Goal: Information Seeking & Learning: Understand process/instructions

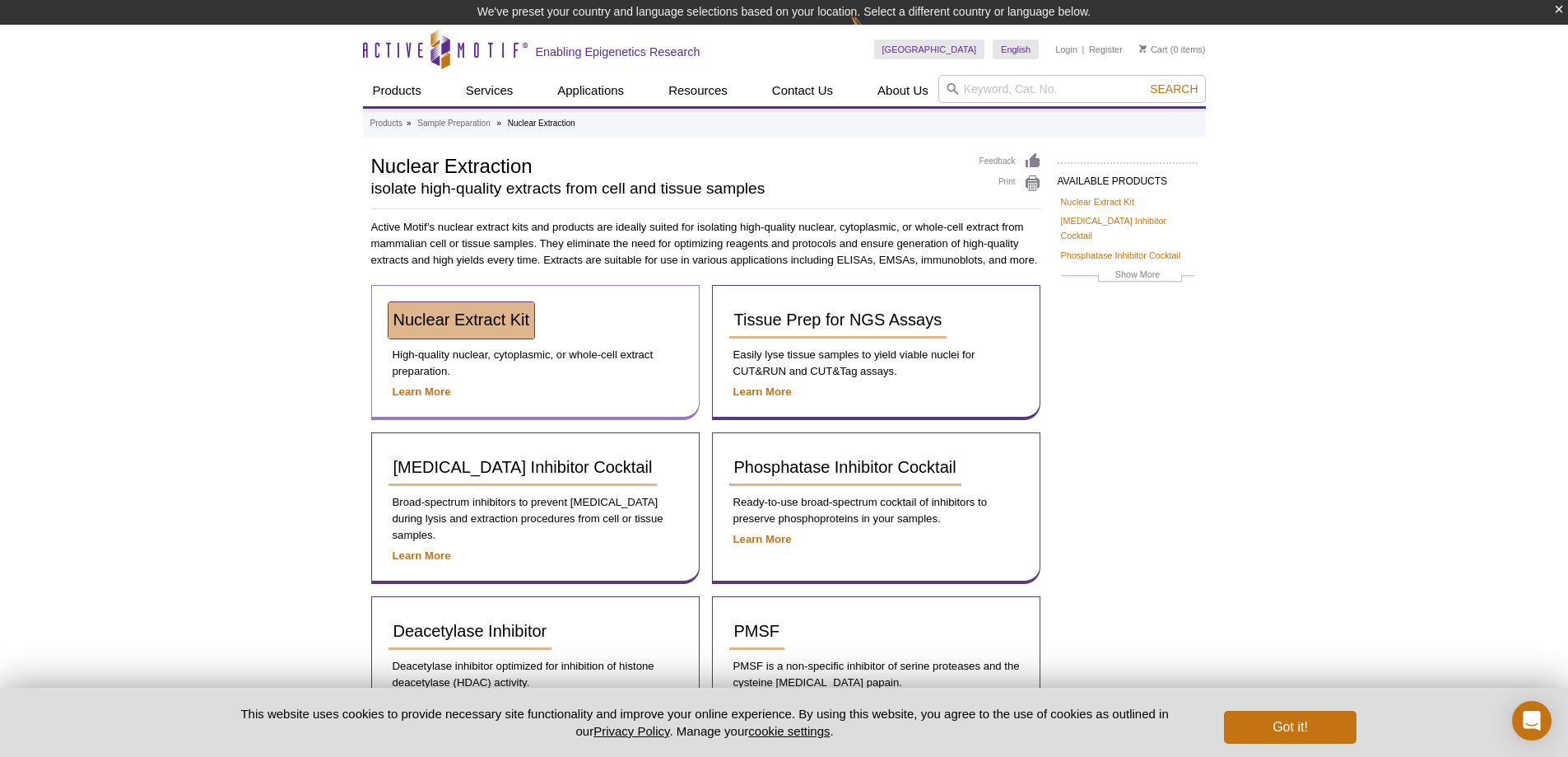
click at [508, 325] on span "Nuclear Extract Kit" at bounding box center [462, 319] width 137 height 18
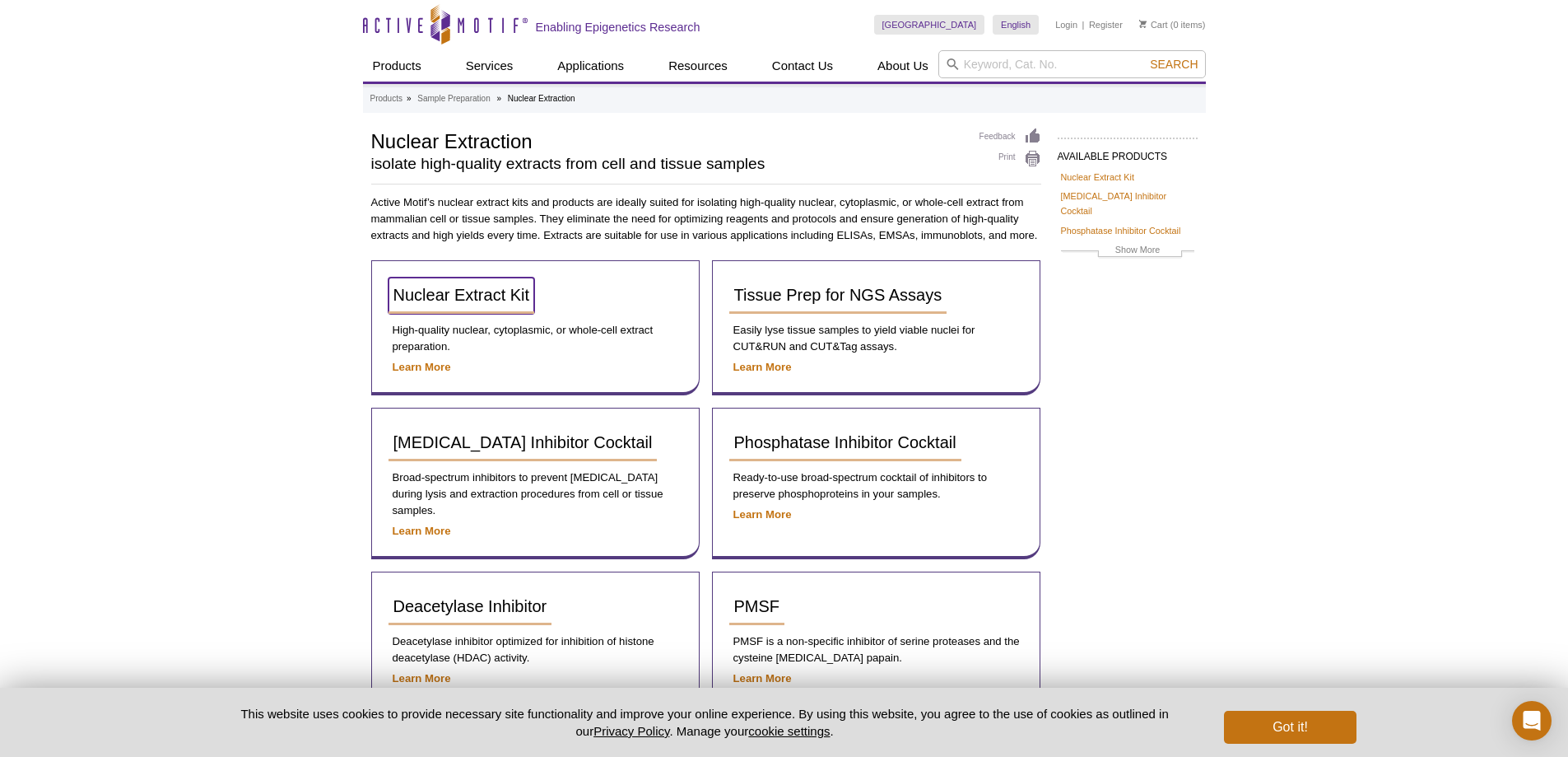
scroll to position [131, 0]
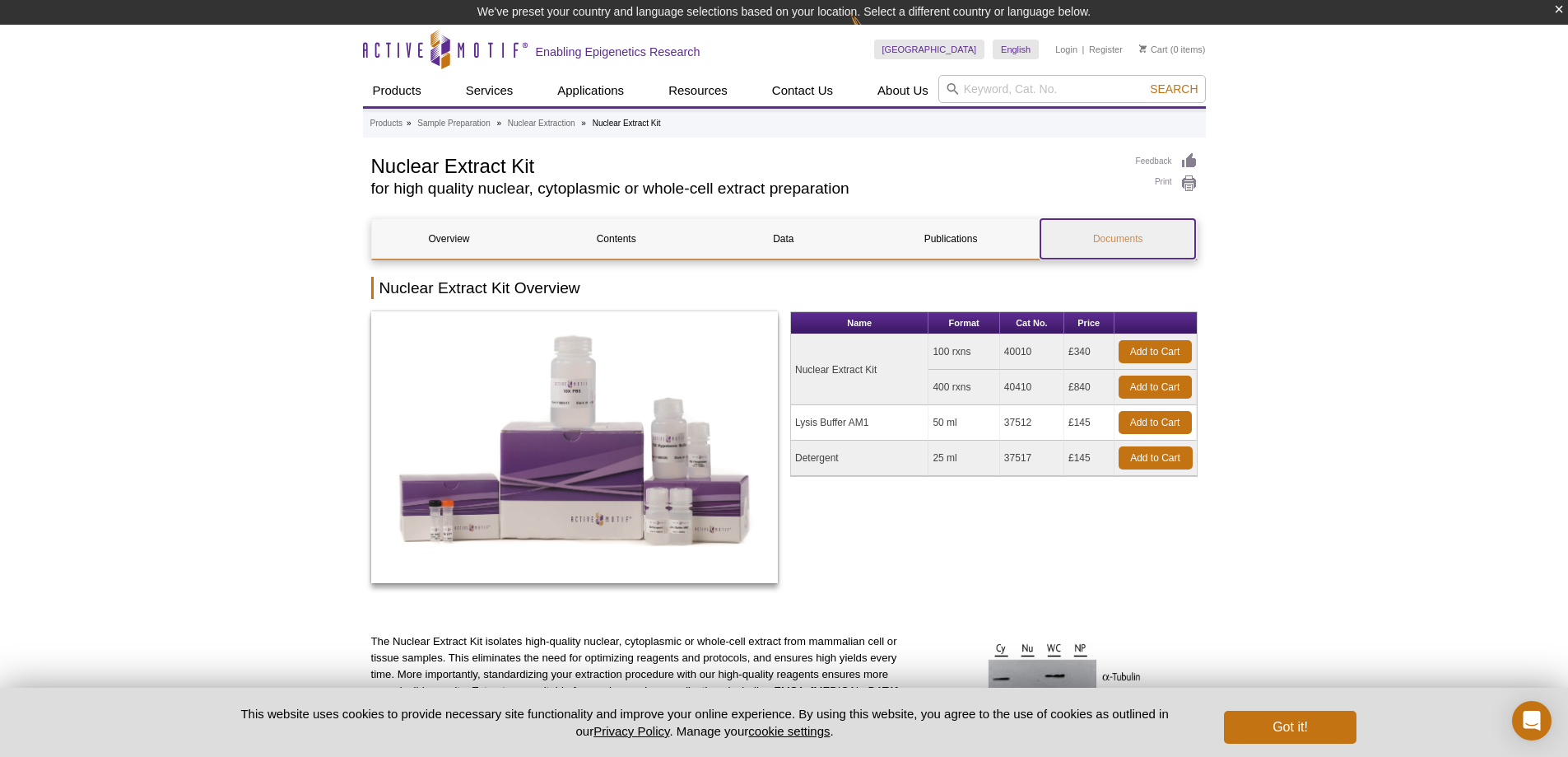
click at [1117, 242] on link "Documents" at bounding box center [1118, 238] width 155 height 39
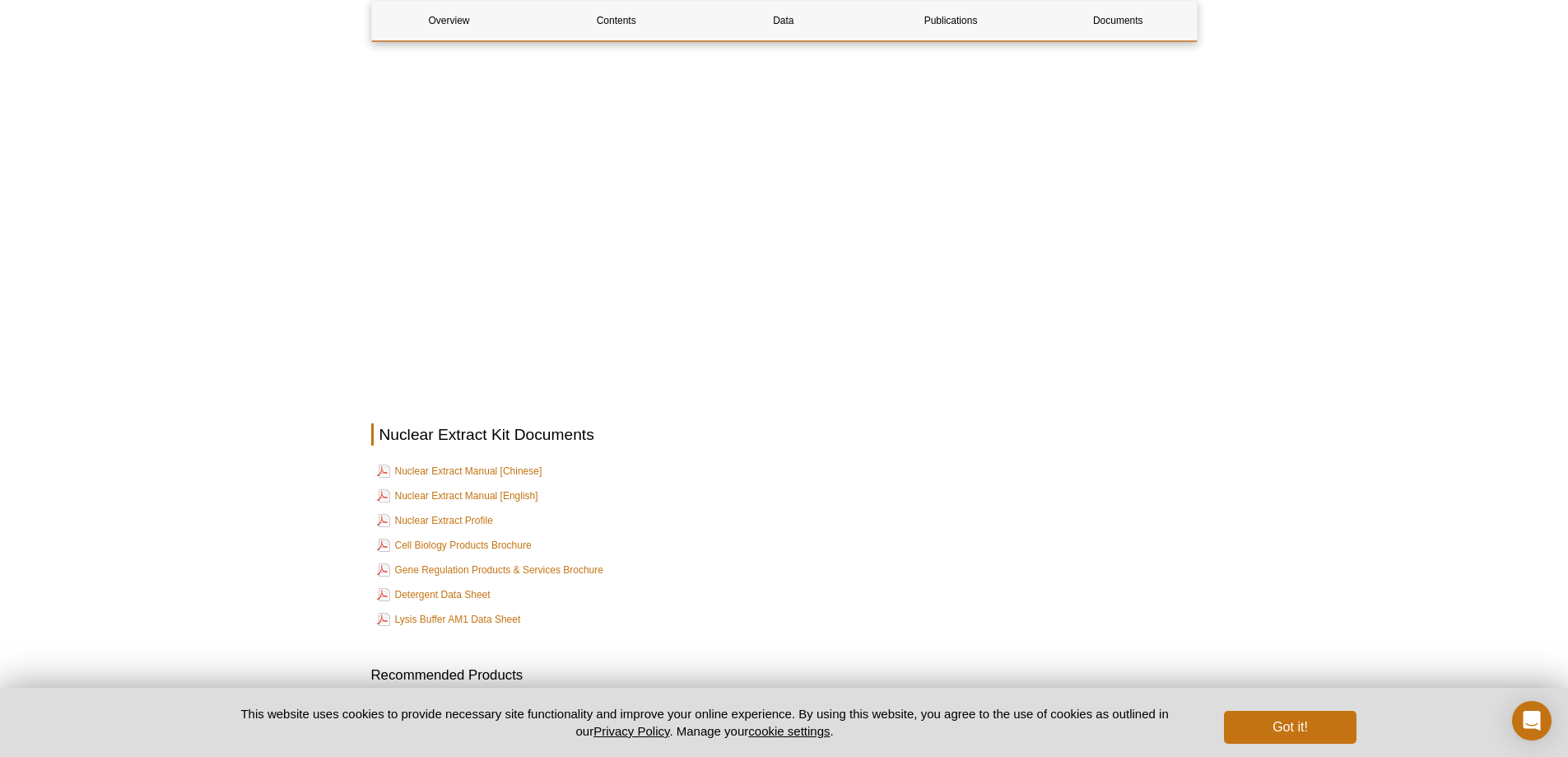
scroll to position [2500, 0]
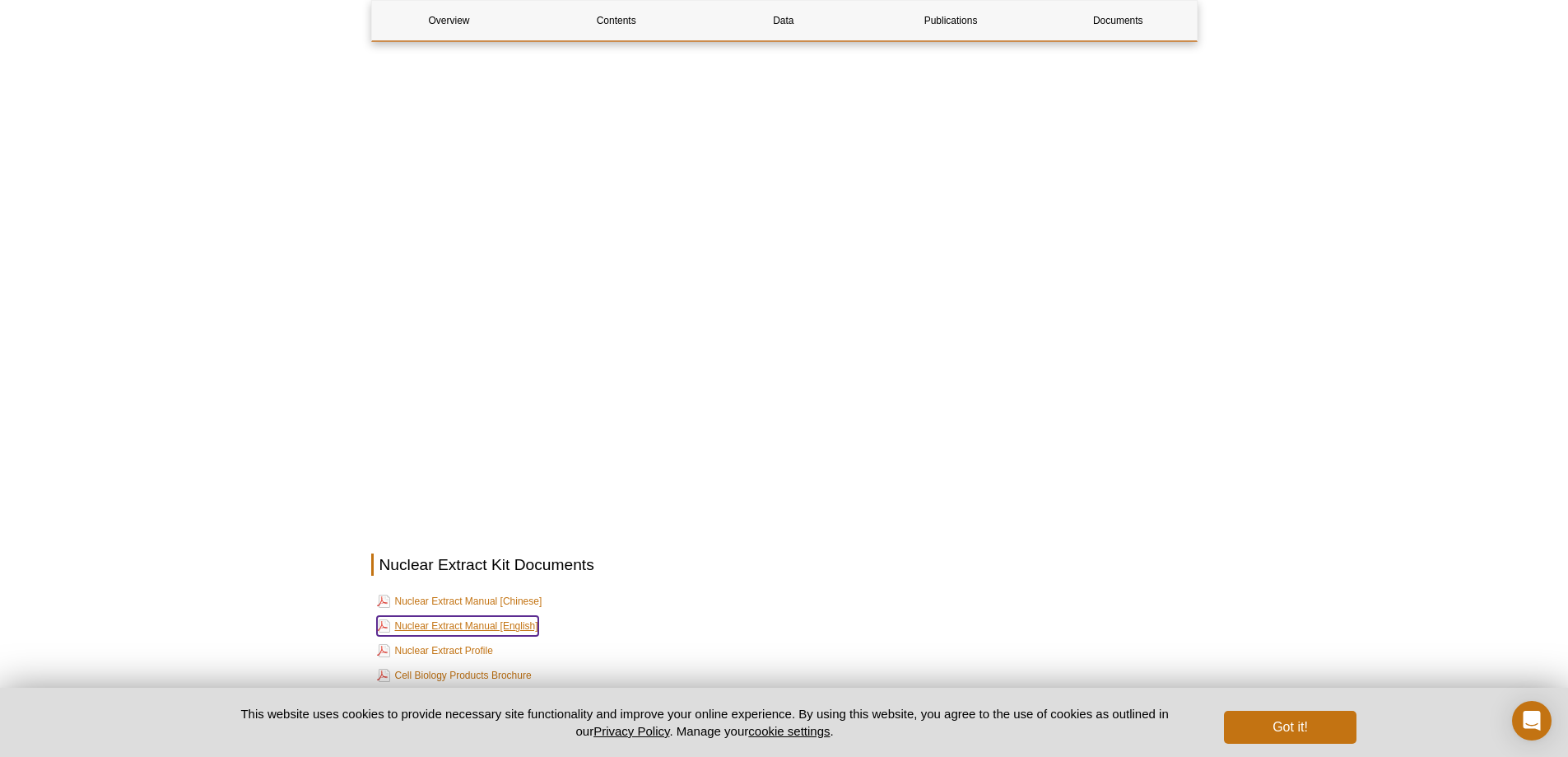
click at [513, 616] on link "Nuclear Extract Manual [English]" at bounding box center [458, 626] width 162 height 20
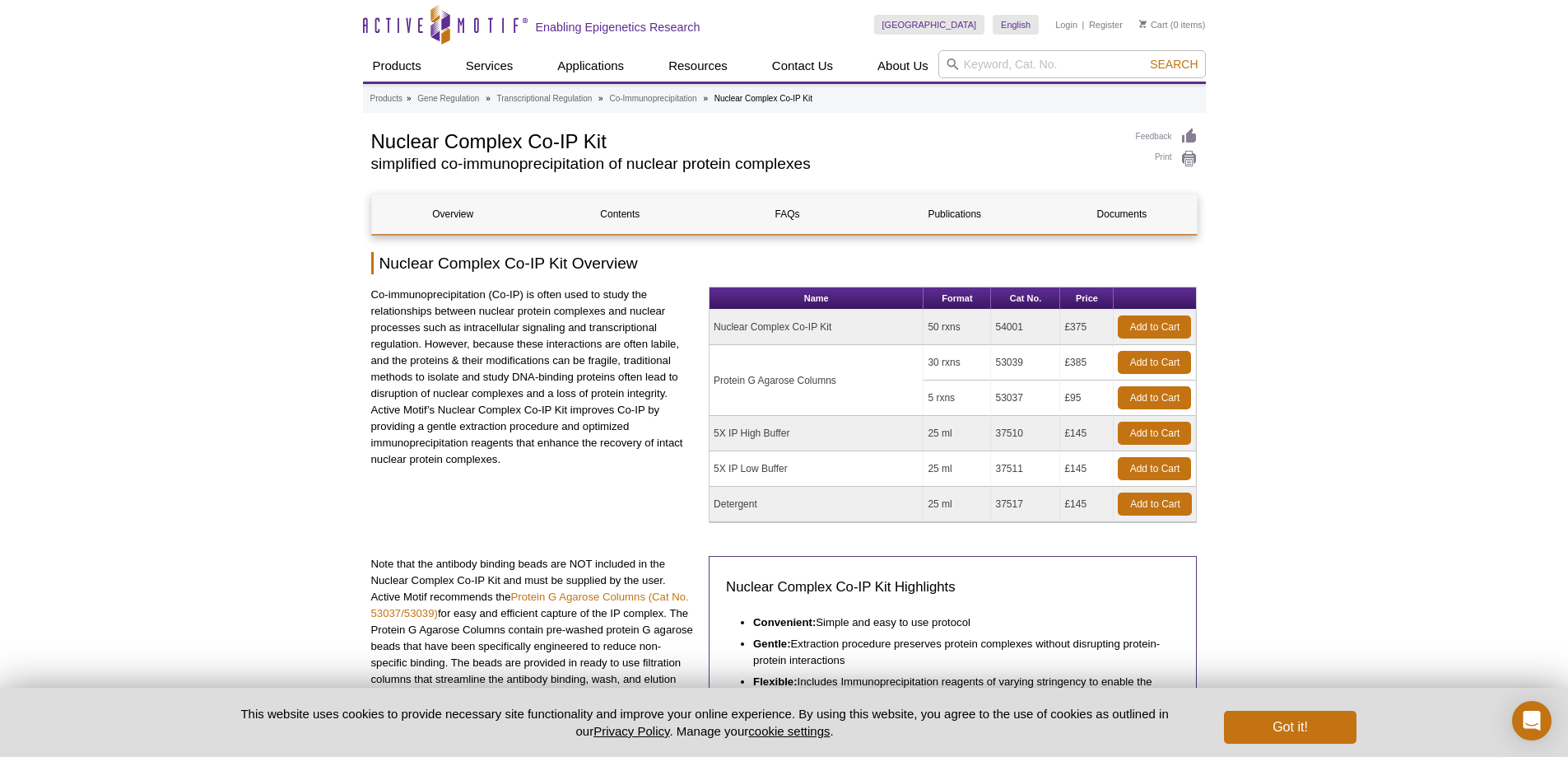
click at [1128, 227] on link "Documents" at bounding box center [1121, 213] width 163 height 39
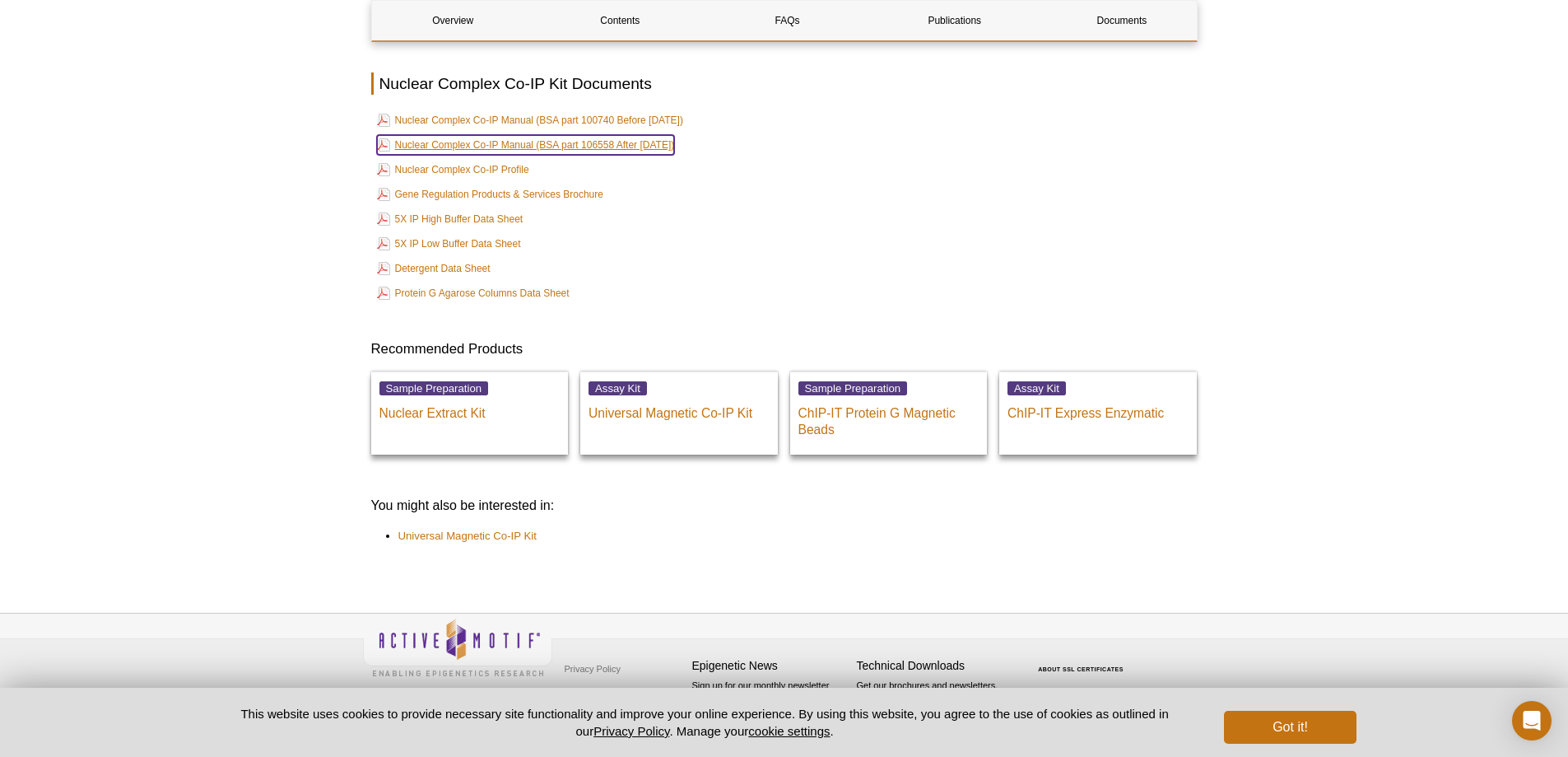
click at [650, 147] on link "Nuclear Complex Co-IP Manual (BSA part 106558 After [DATE])" at bounding box center [525, 145] width 298 height 20
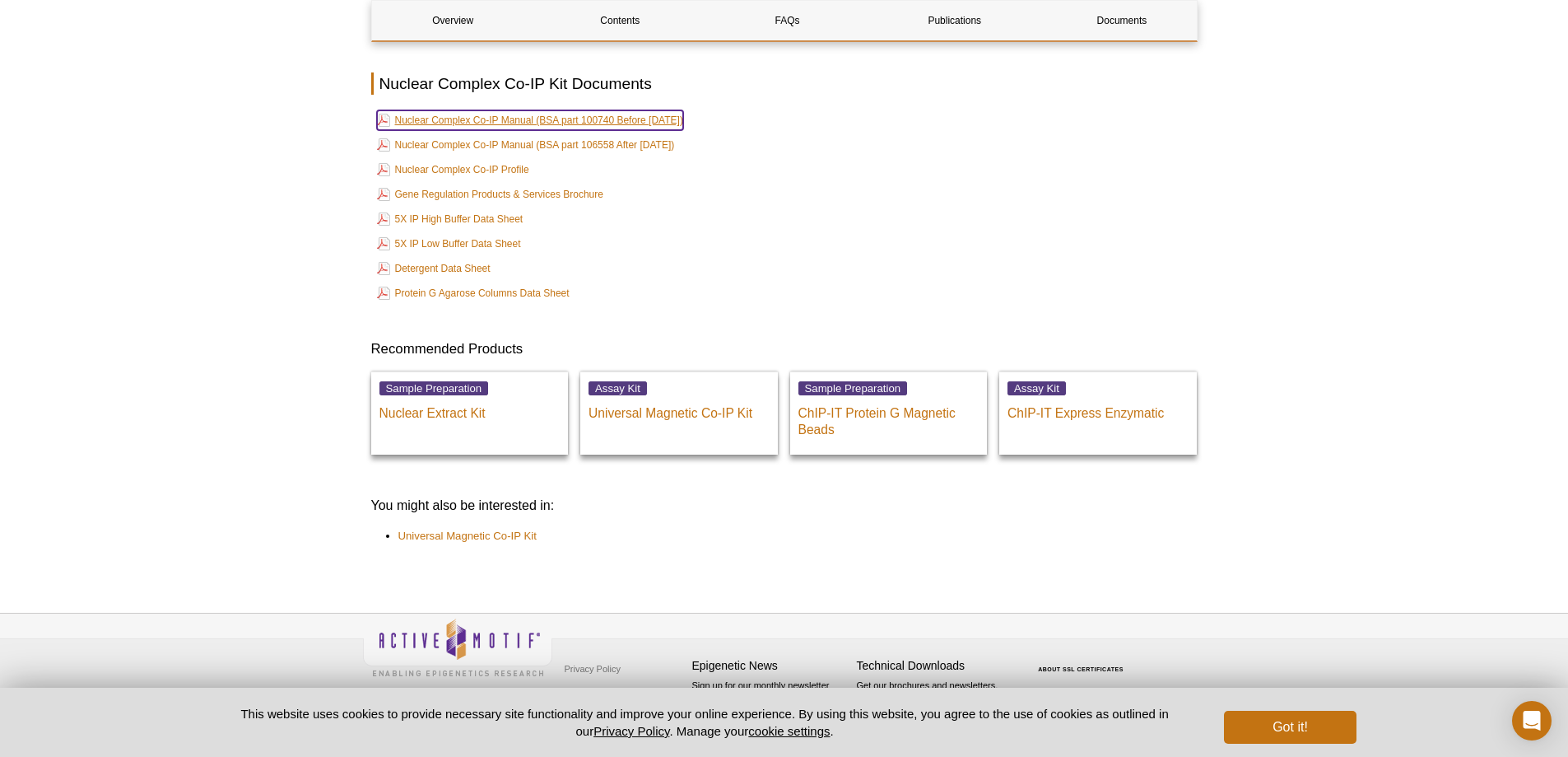
click at [650, 113] on link "Nuclear Complex Co-IP Manual (BSA part 100740 Before [DATE])" at bounding box center [529, 120] width 306 height 20
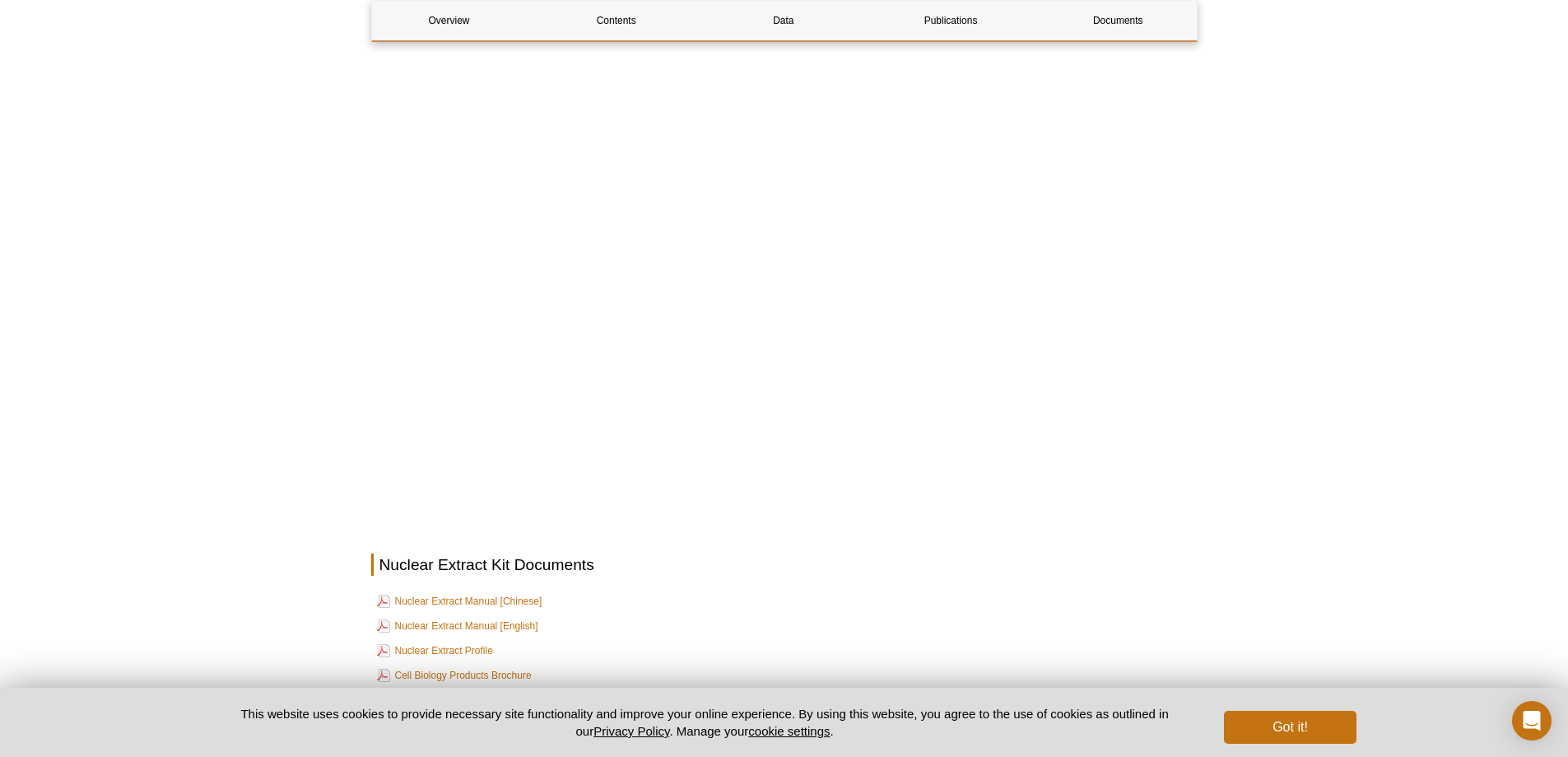
scroll to position [2354, 0]
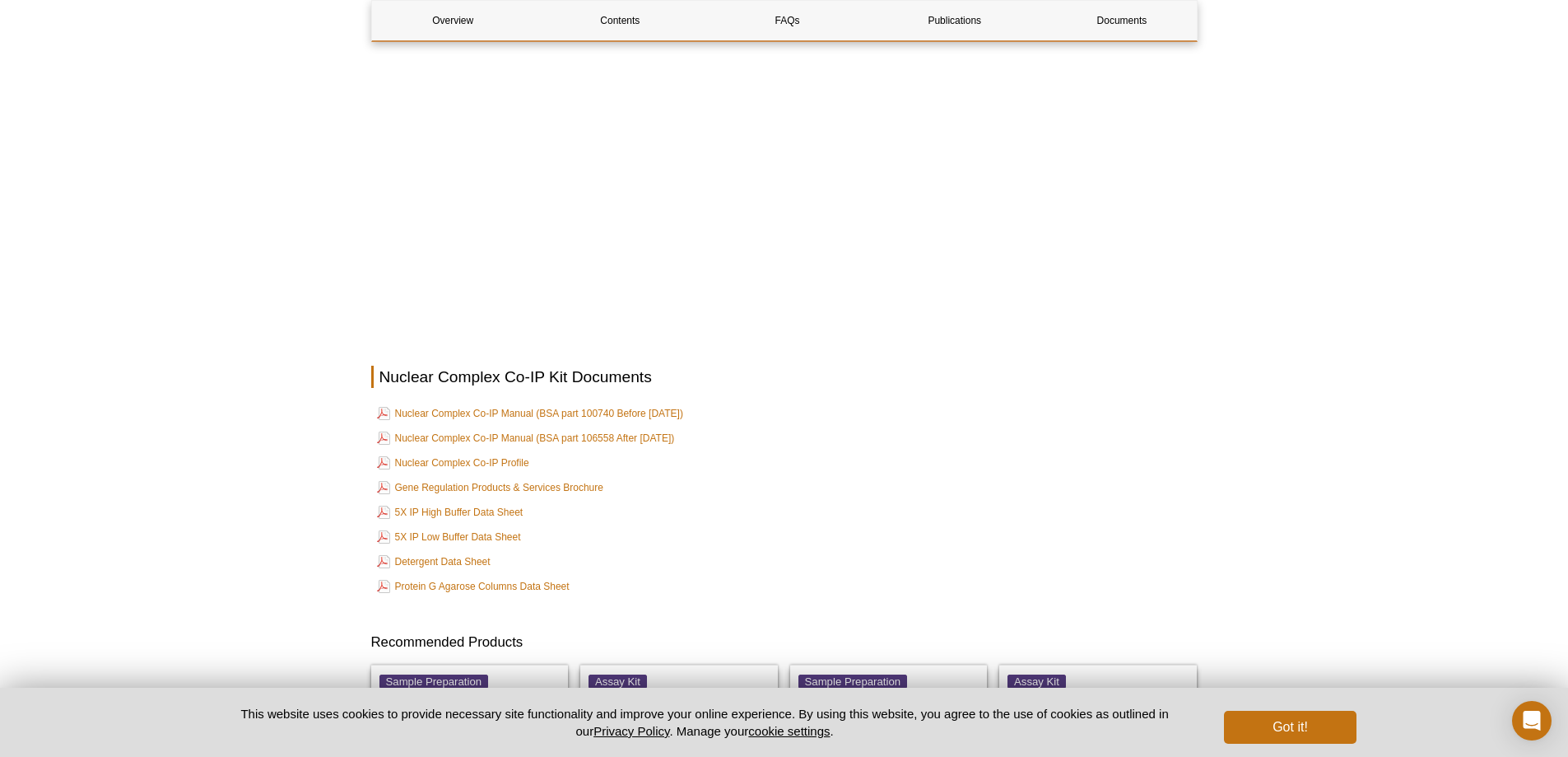
scroll to position [2634, 0]
